Goal: Complete application form

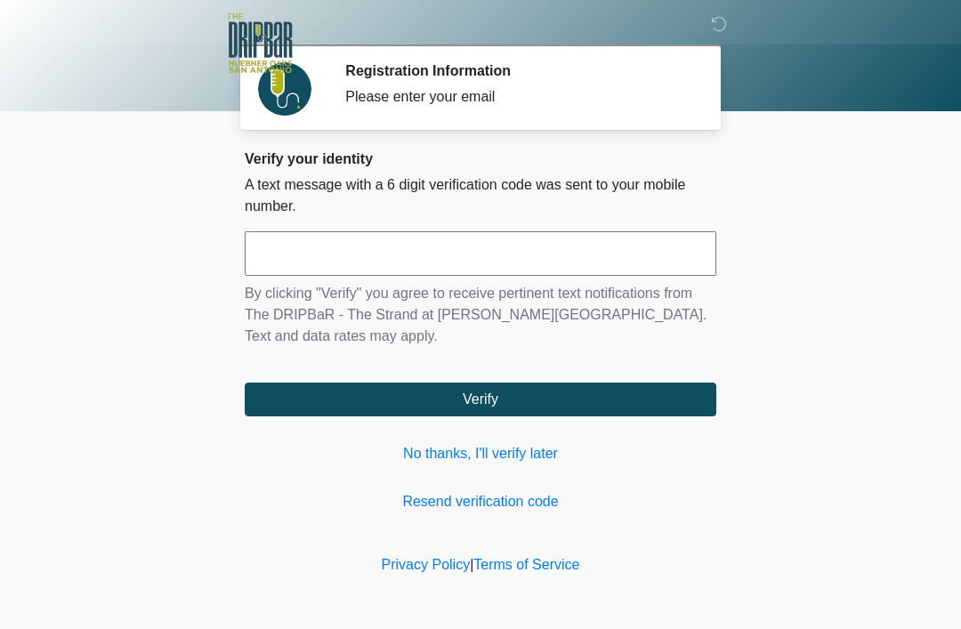
click at [450, 248] on input "text" at bounding box center [481, 253] width 472 height 45
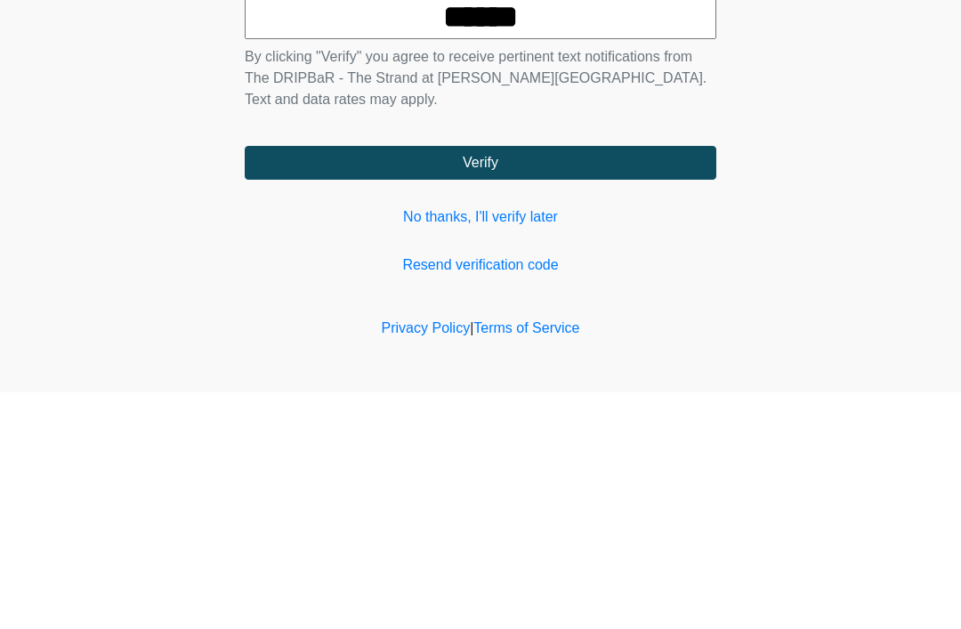
type input "******"
click at [640, 231] on form "****** By clicking "Verify" you agree to receive pertinent text notifications f…" at bounding box center [481, 323] width 472 height 185
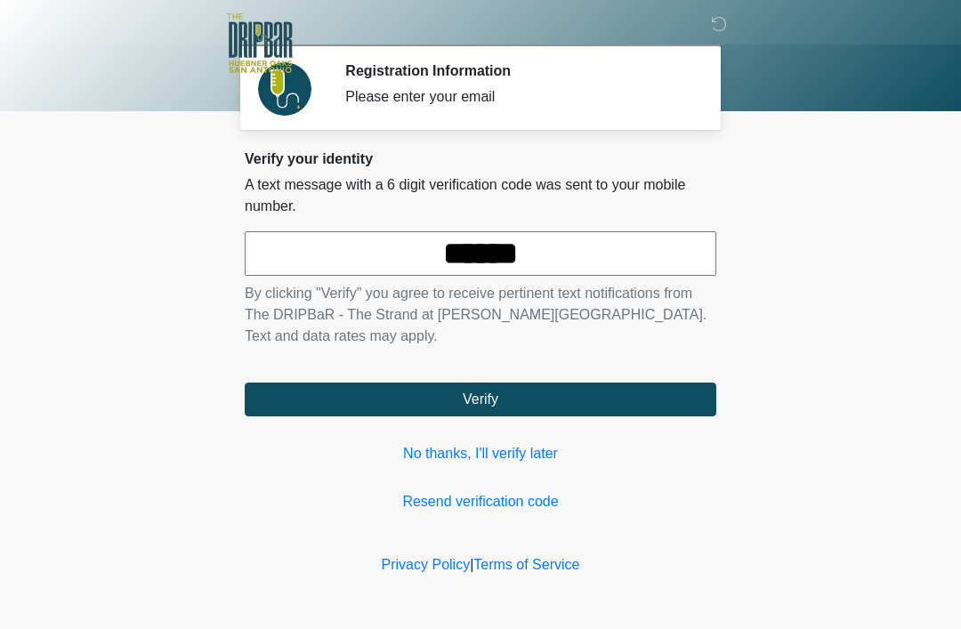
click at [571, 395] on button "Verify" at bounding box center [481, 400] width 472 height 34
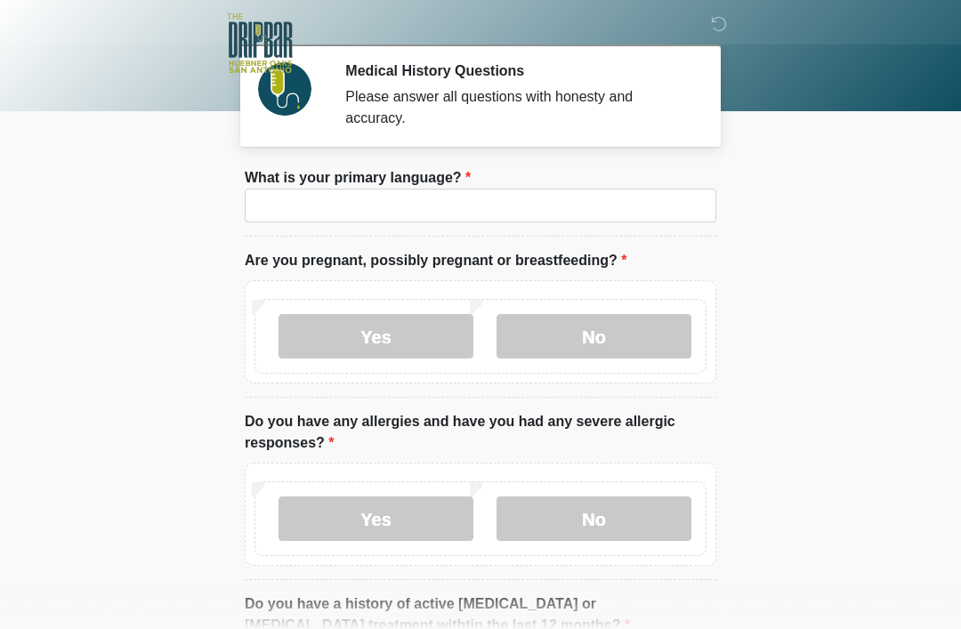
click at [603, 231] on li "What is your primary language? What is your primary language?" at bounding box center [481, 201] width 472 height 69
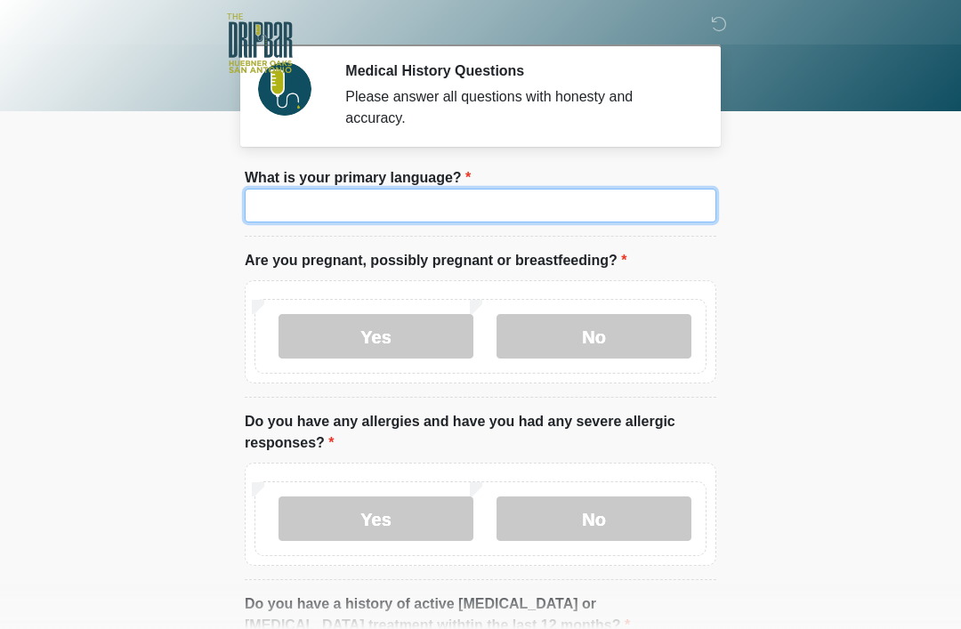
click at [400, 197] on input "What is your primary language?" at bounding box center [481, 206] width 472 height 34
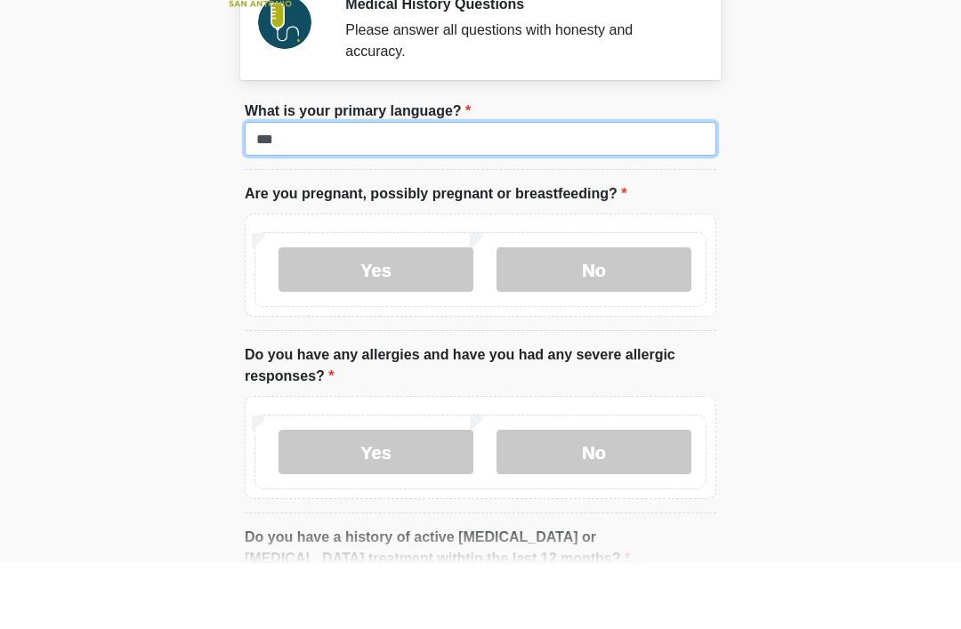
type input "***"
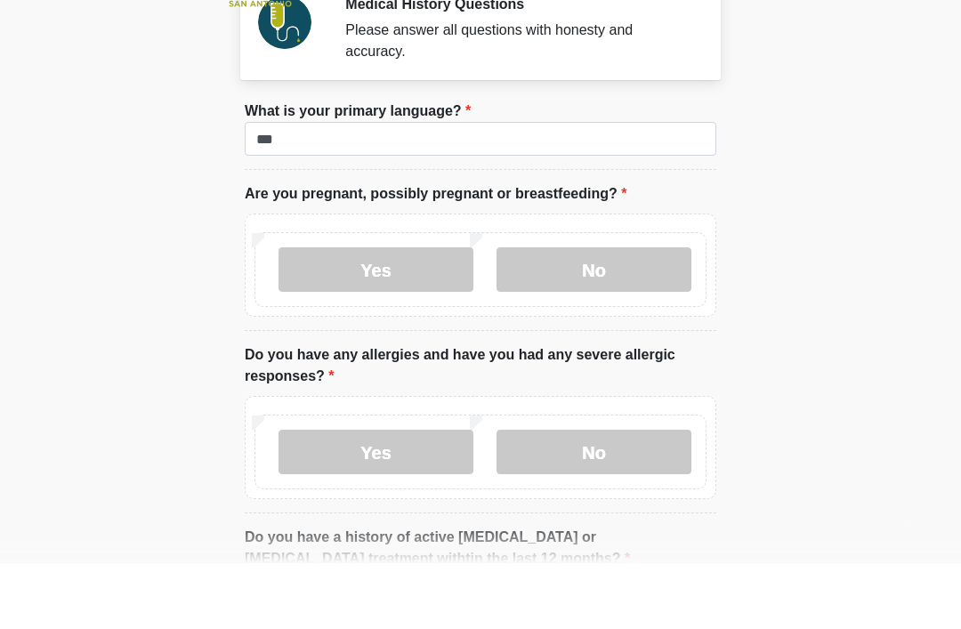
click at [579, 314] on label "No" at bounding box center [594, 336] width 195 height 45
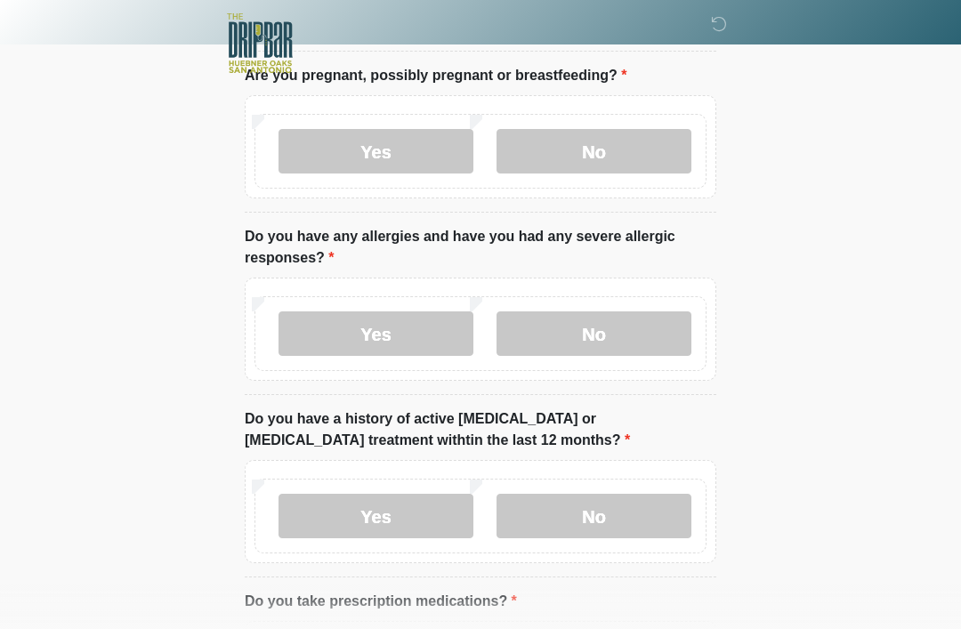
scroll to position [219, 0]
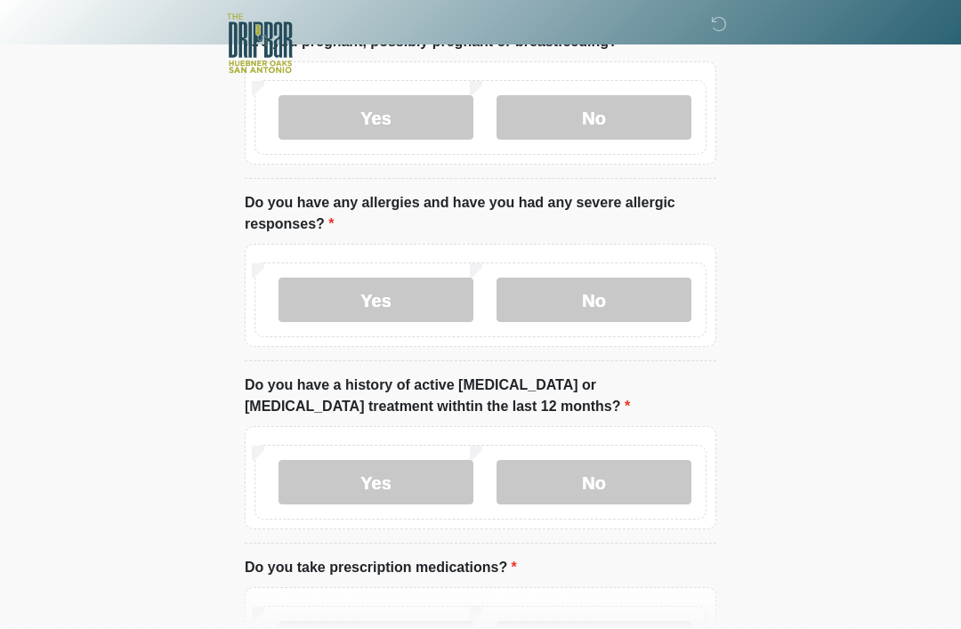
click at [416, 298] on label "Yes" at bounding box center [376, 300] width 195 height 45
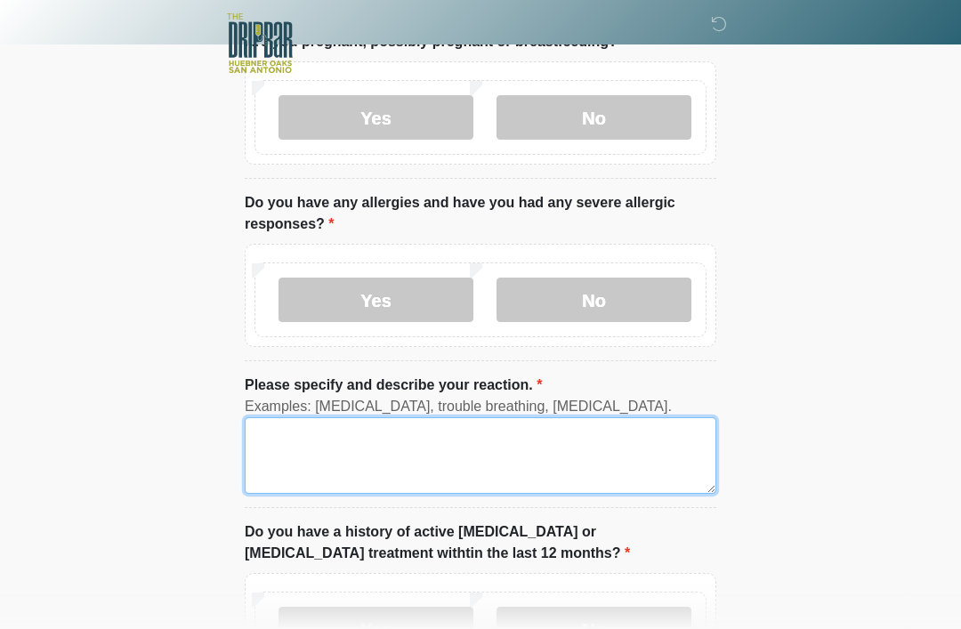
click at [400, 442] on textarea "Please specify and describe your reaction." at bounding box center [481, 455] width 472 height 77
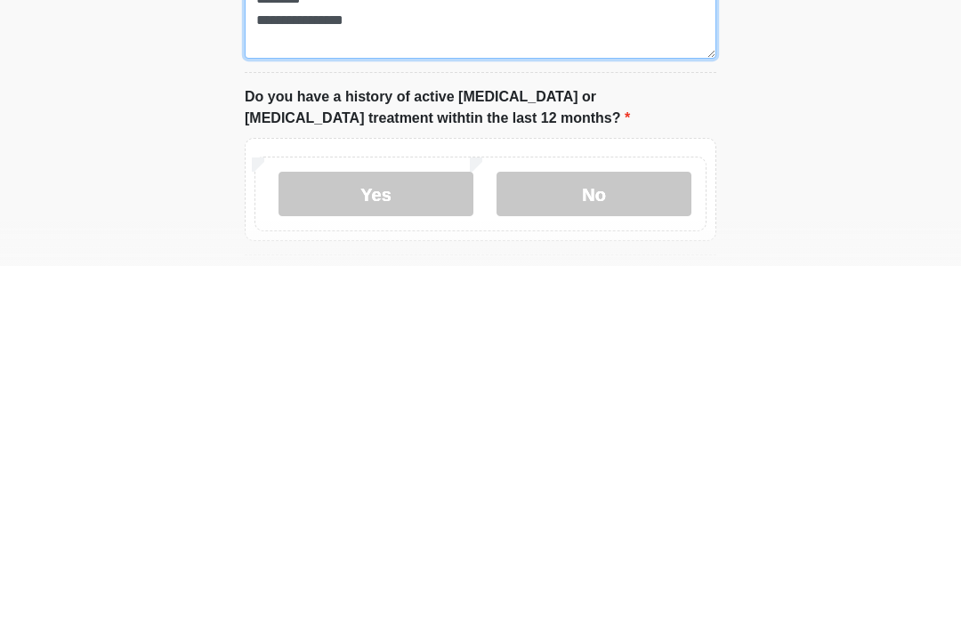
scroll to position [295, 0]
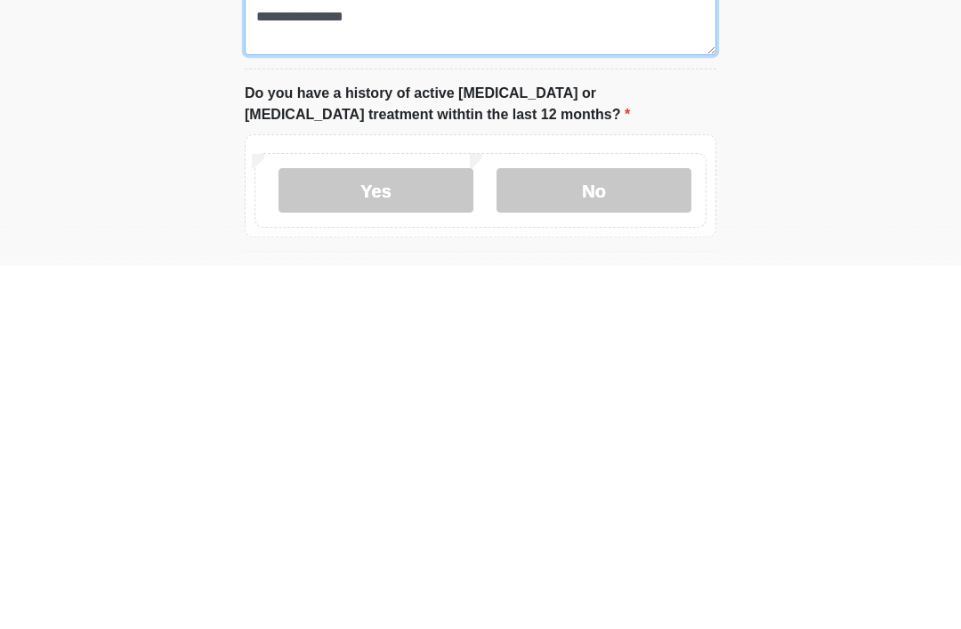
type textarea "**********"
click at [644, 531] on label "No" at bounding box center [594, 553] width 195 height 45
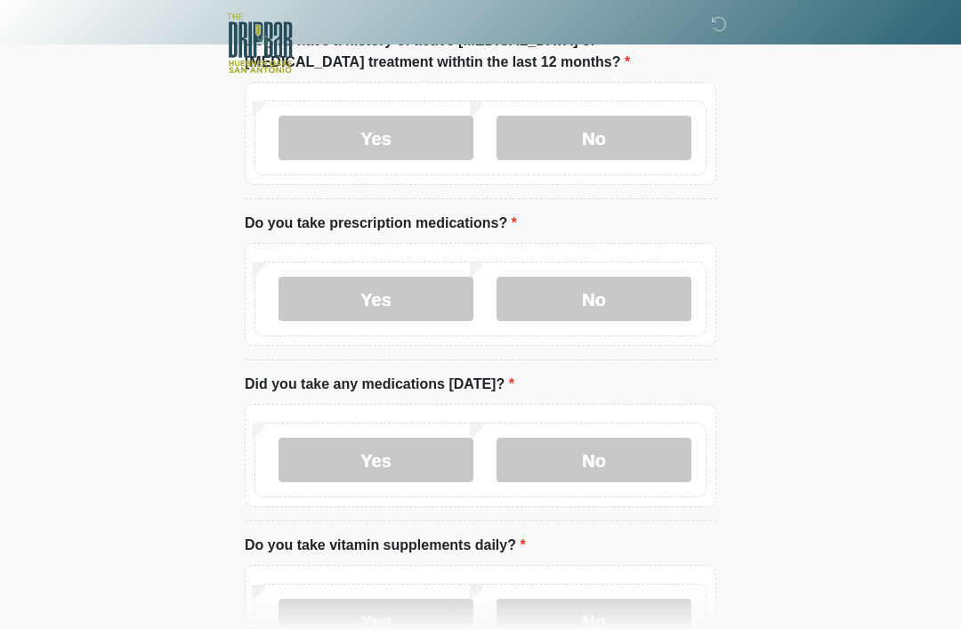
scroll to position [794, 0]
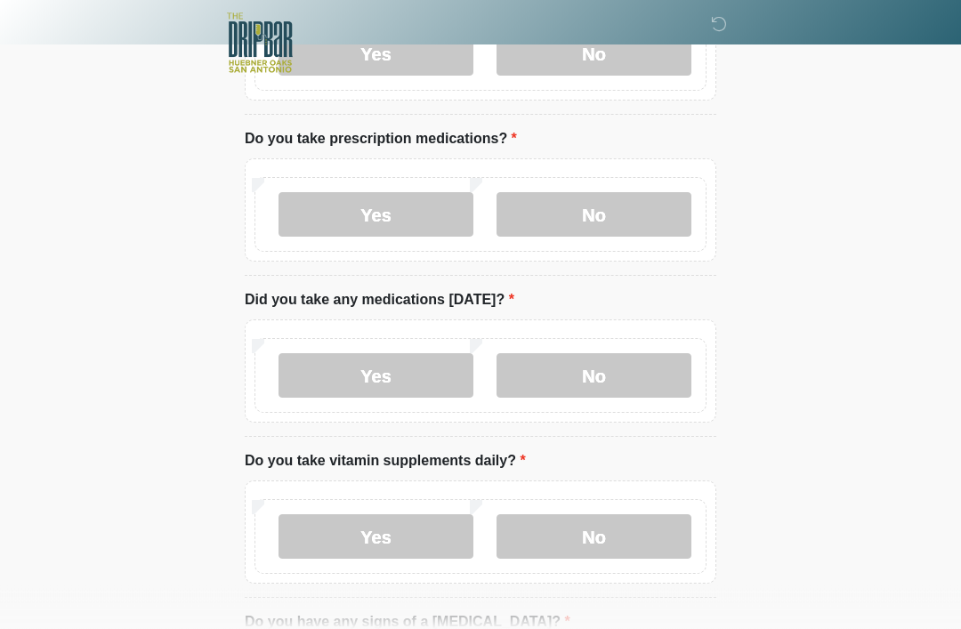
click at [616, 219] on label "No" at bounding box center [594, 215] width 195 height 45
click at [575, 377] on label "No" at bounding box center [594, 375] width 195 height 45
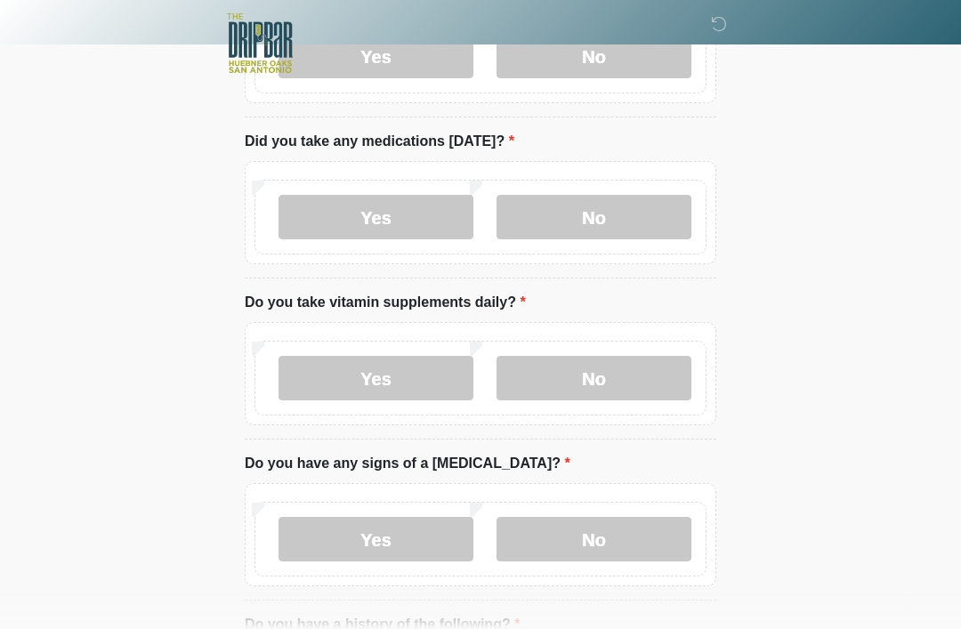
scroll to position [959, 0]
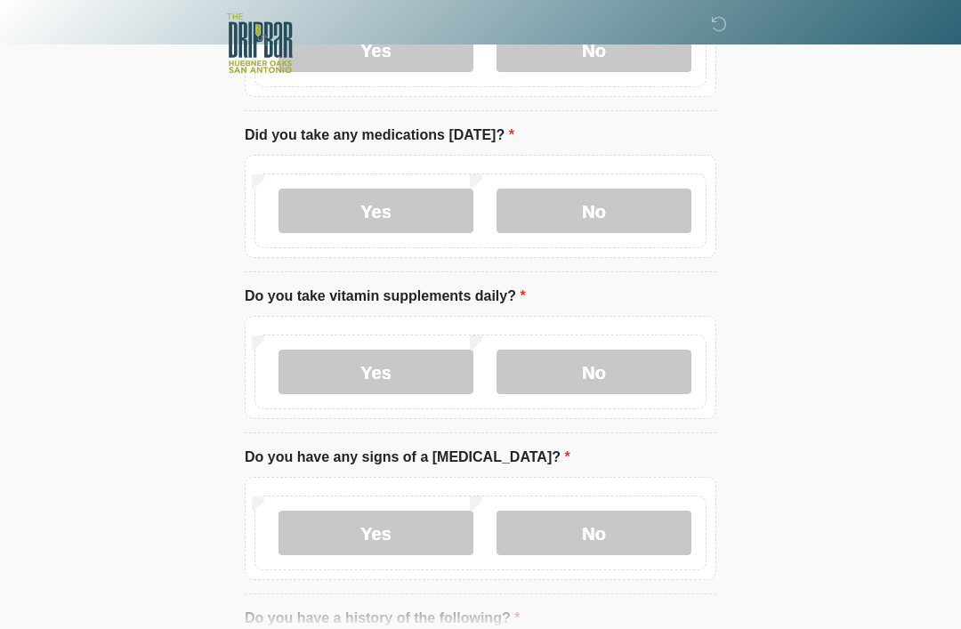
click at [606, 383] on label "No" at bounding box center [594, 372] width 195 height 45
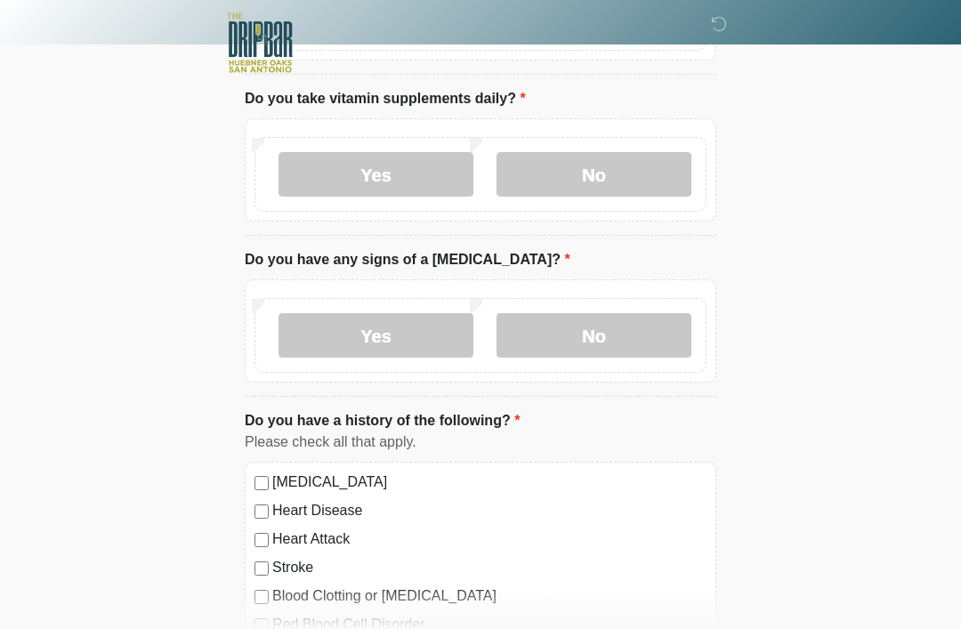
scroll to position [1158, 0]
click at [619, 329] on label "No" at bounding box center [594, 334] width 195 height 45
click at [429, 160] on label "Yes" at bounding box center [376, 173] width 195 height 45
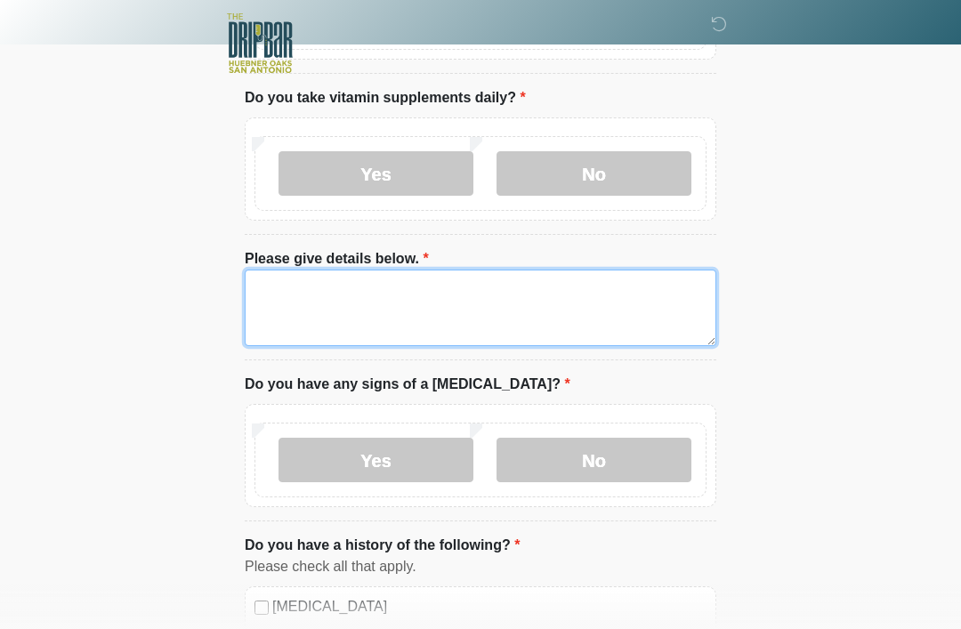
click at [434, 291] on textarea "Please give details below." at bounding box center [481, 308] width 472 height 77
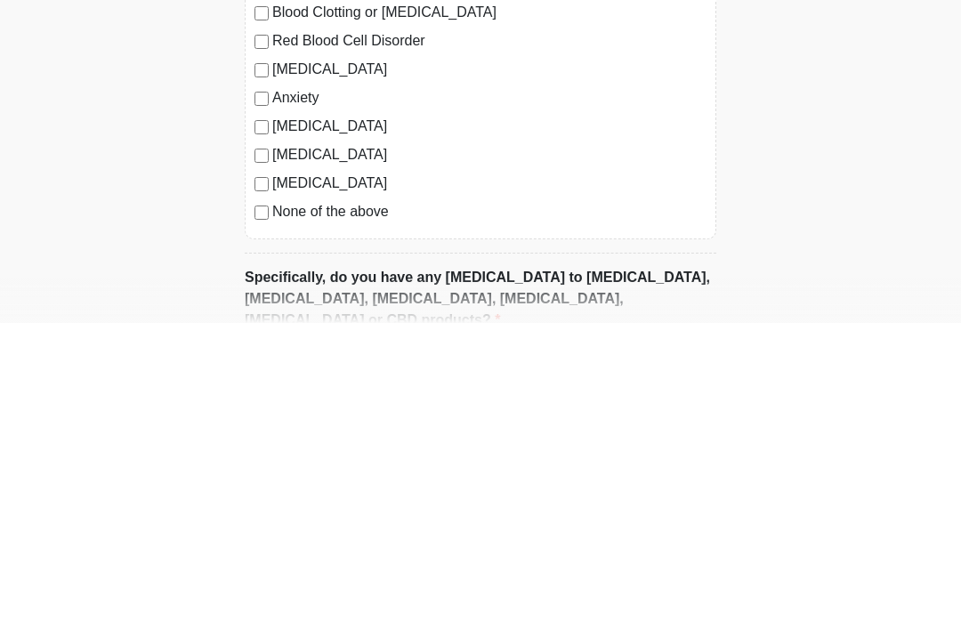
scroll to position [1564, 0]
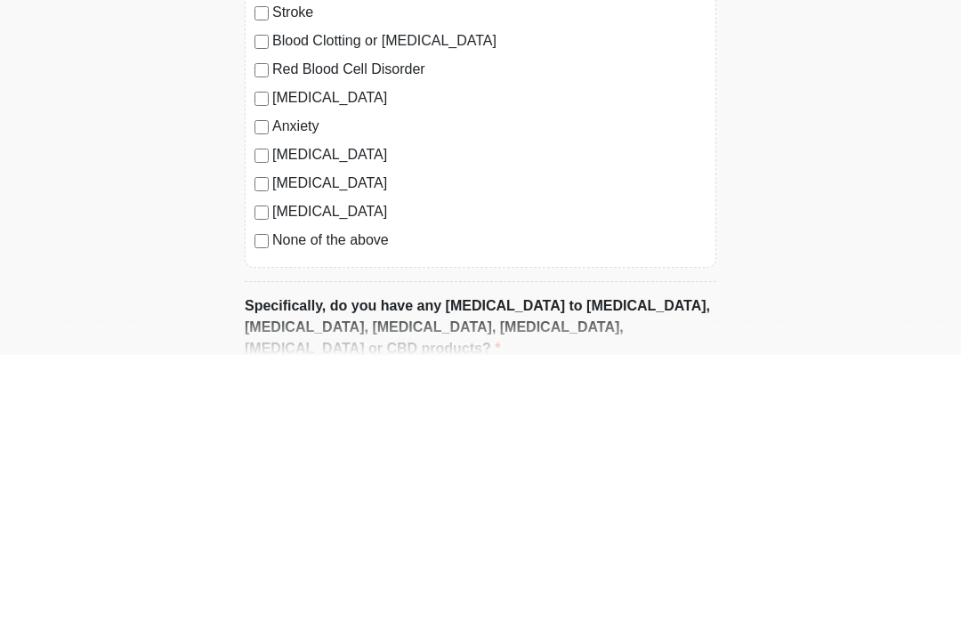
type textarea "**********"
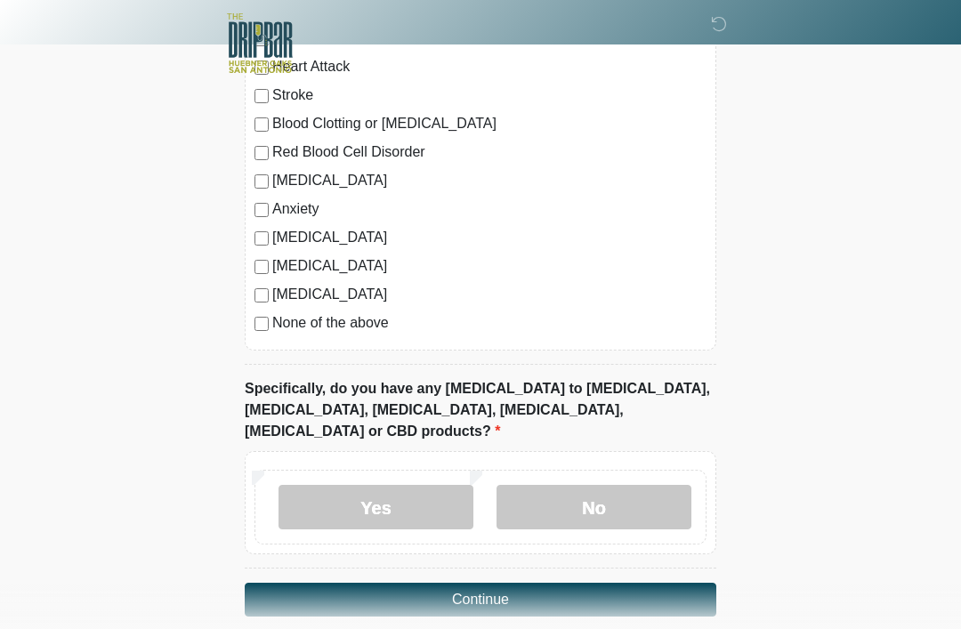
click at [617, 486] on label "No" at bounding box center [594, 507] width 195 height 45
click at [579, 583] on button "Continue" at bounding box center [481, 600] width 472 height 34
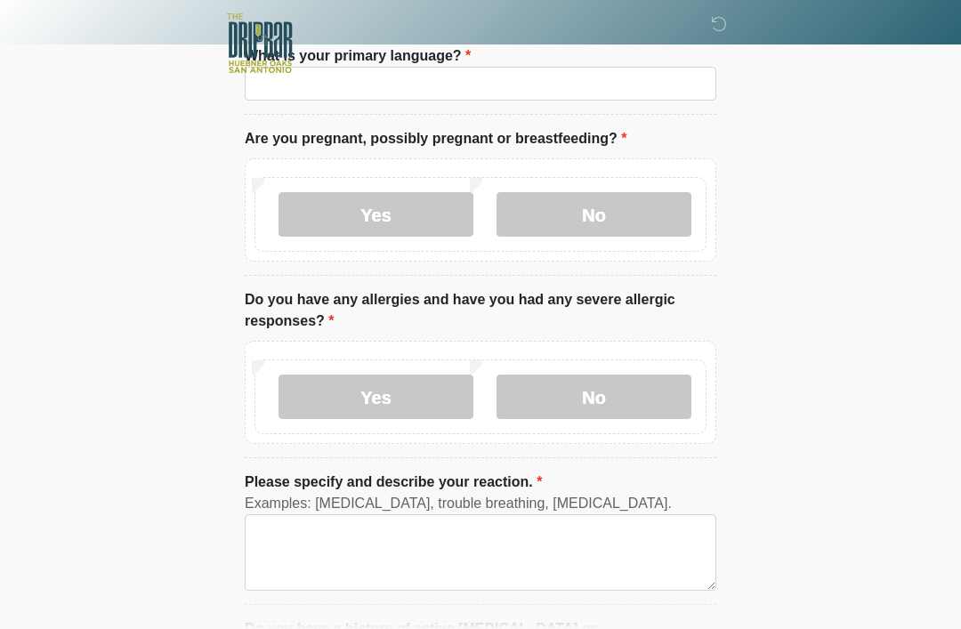
scroll to position [0, 0]
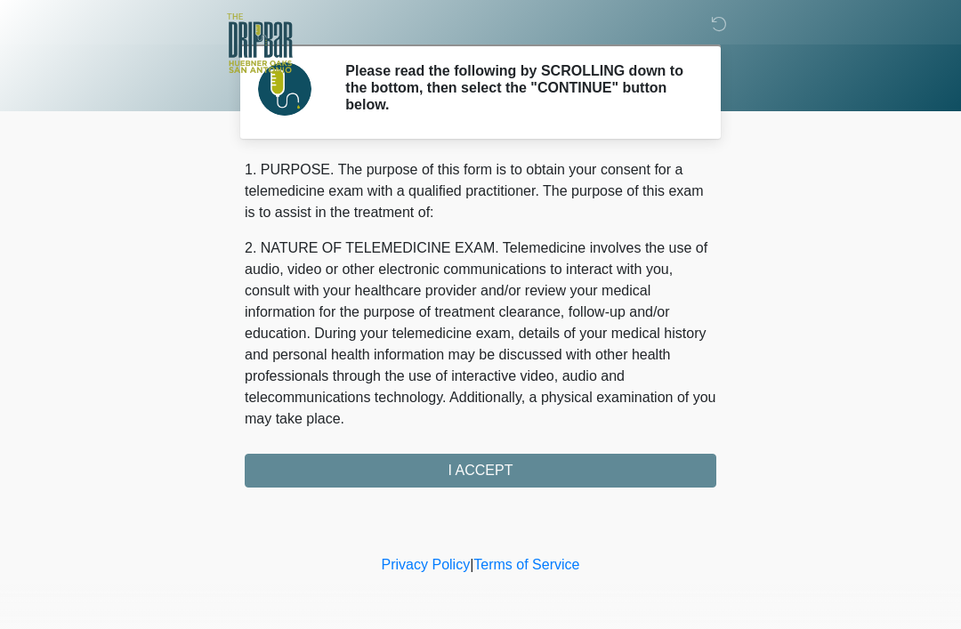
click at [522, 464] on div "1. PURPOSE. The purpose of this form is to obtain your consent for a telemedici…" at bounding box center [481, 323] width 472 height 328
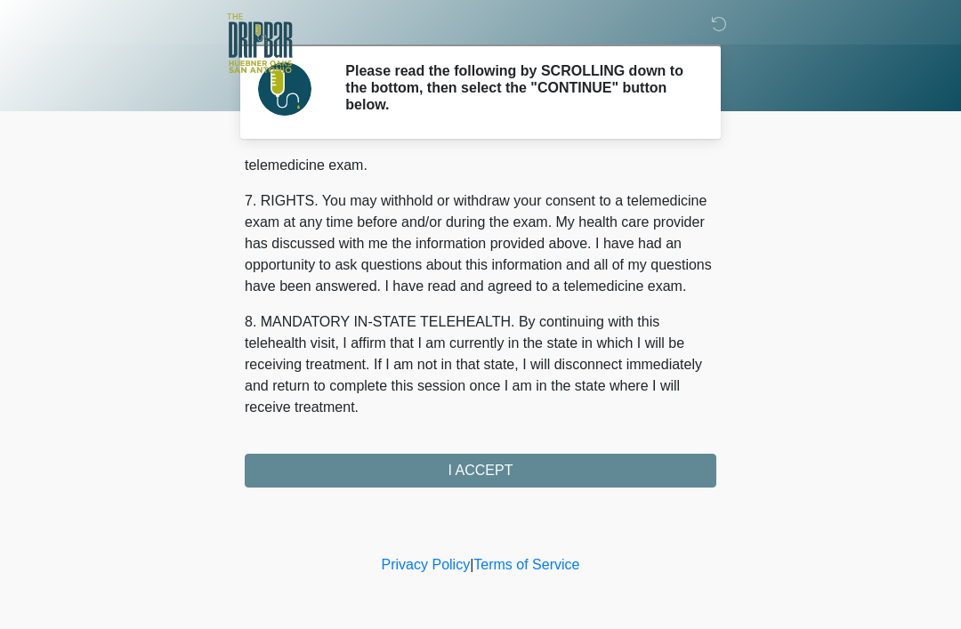
click at [495, 465] on button "I ACCEPT" at bounding box center [481, 471] width 472 height 34
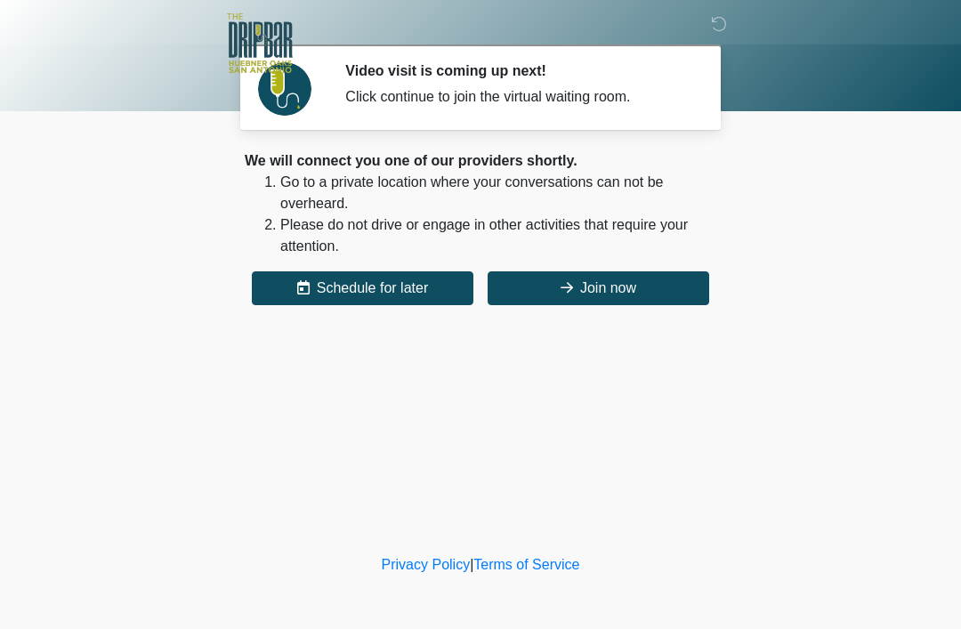
click at [655, 294] on button "Join now" at bounding box center [599, 288] width 222 height 34
